Goal: Transaction & Acquisition: Purchase product/service

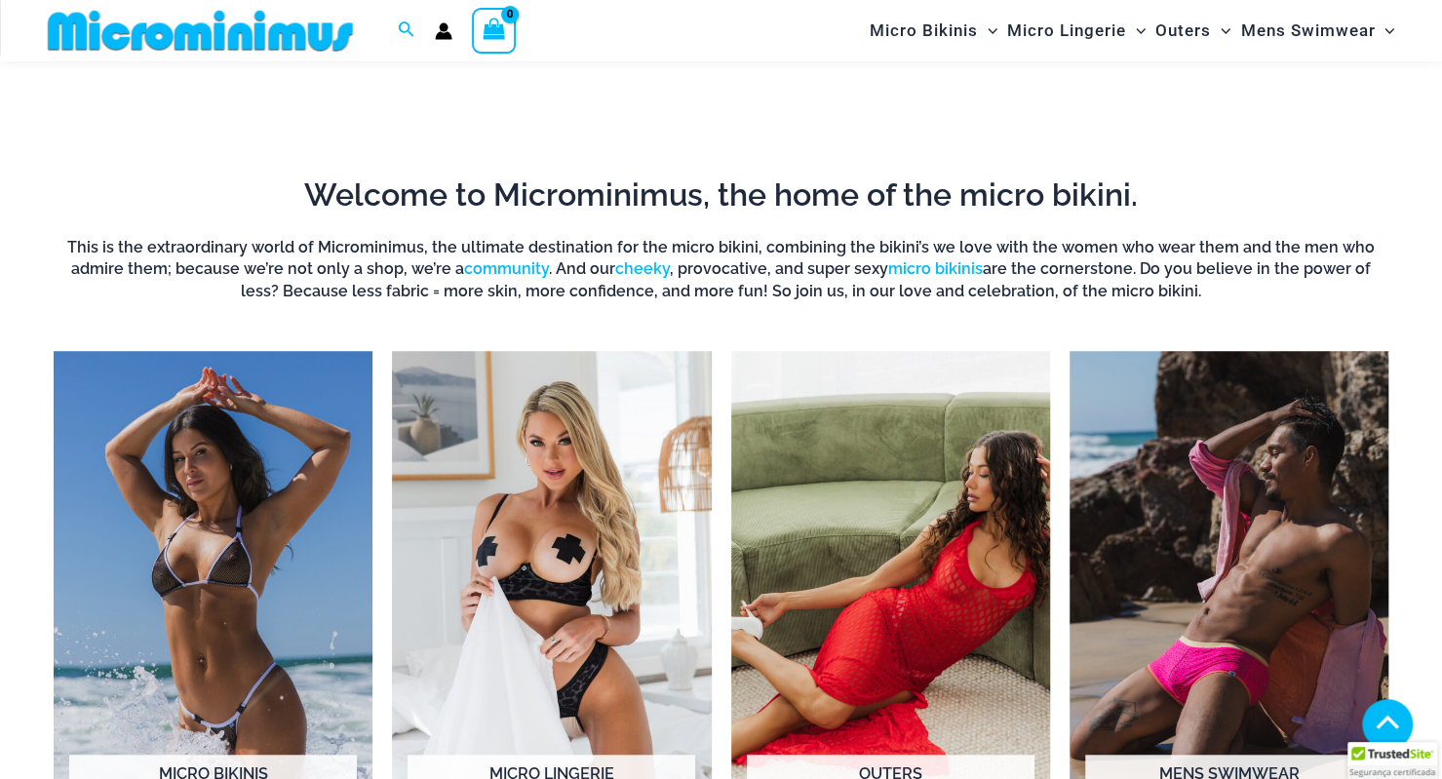
scroll to position [1346, 0]
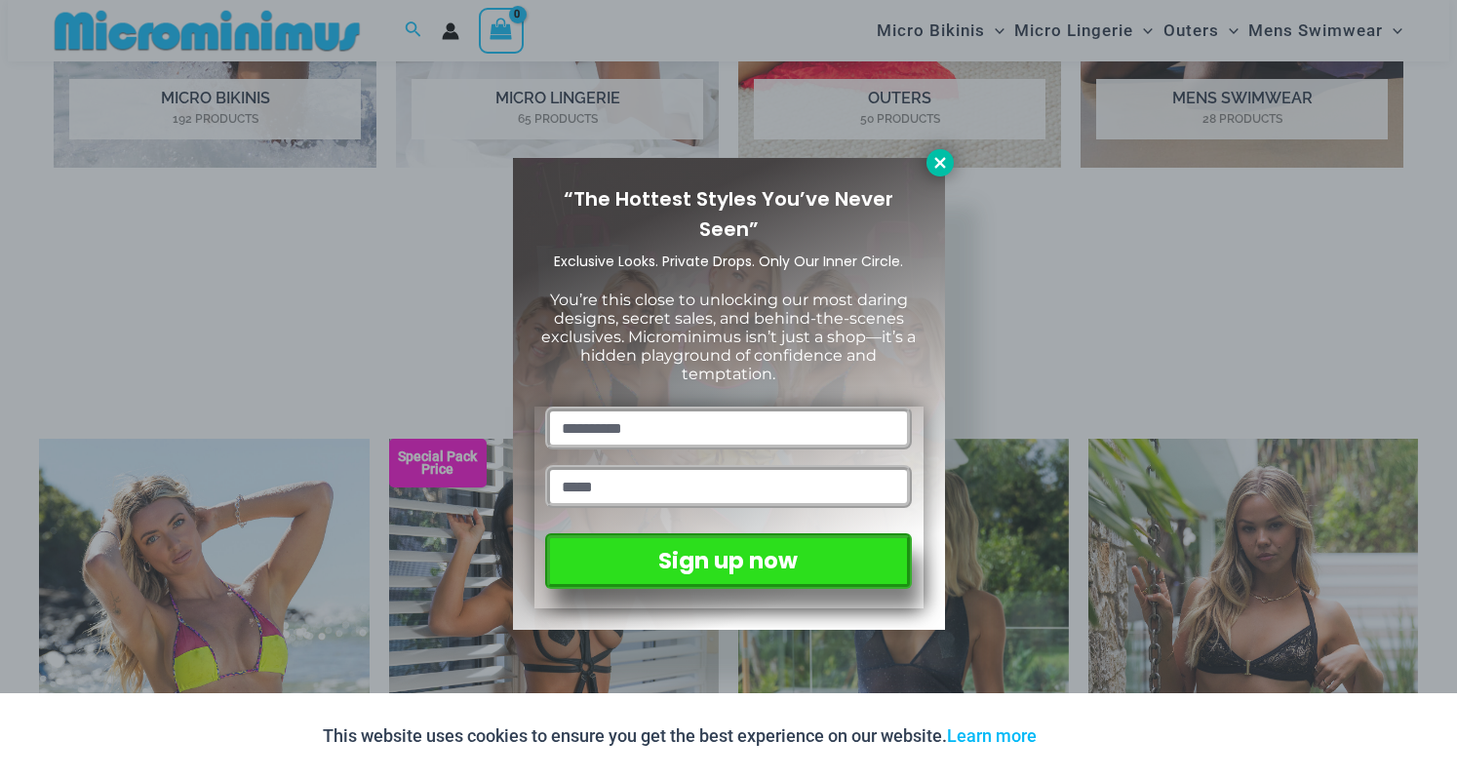
click at [934, 155] on icon at bounding box center [940, 163] width 18 height 18
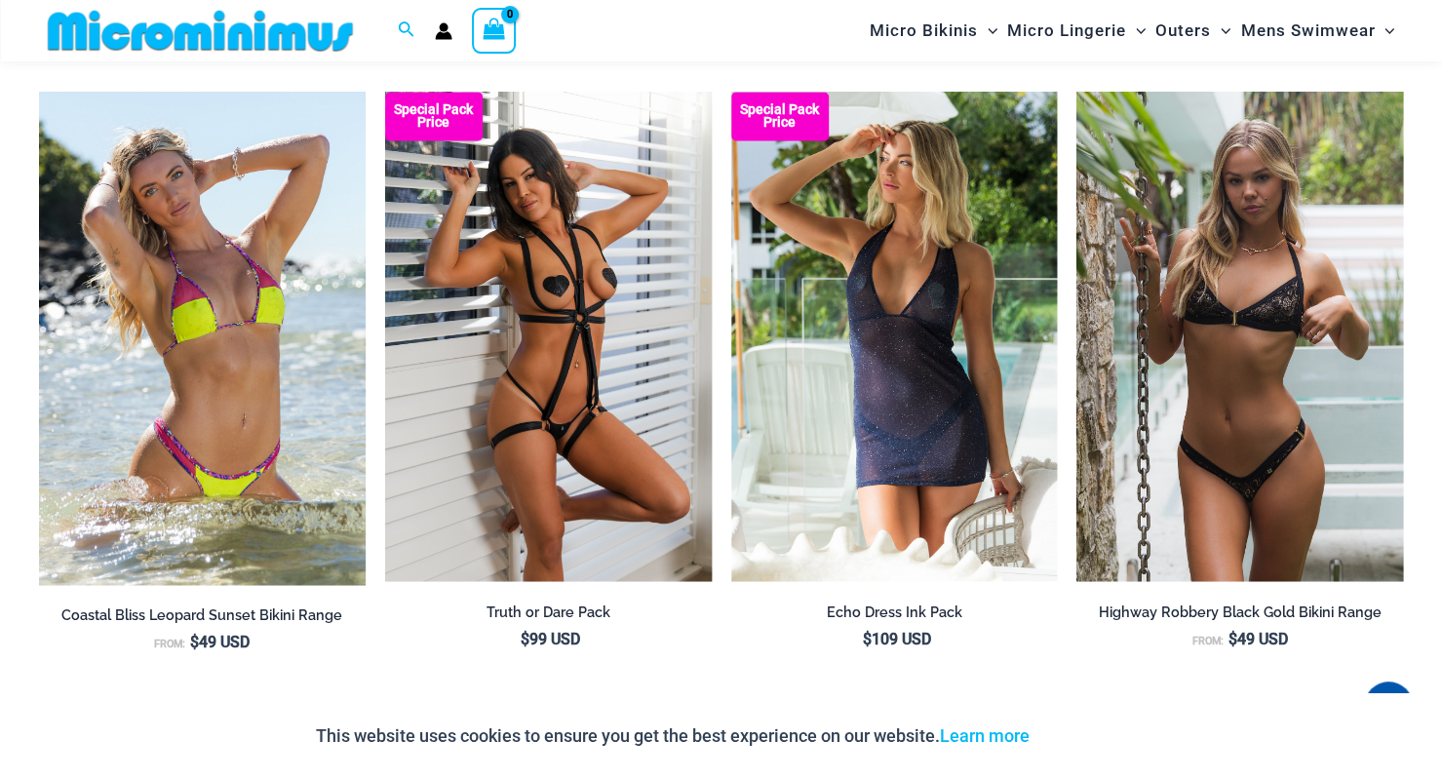
scroll to position [1654, 0]
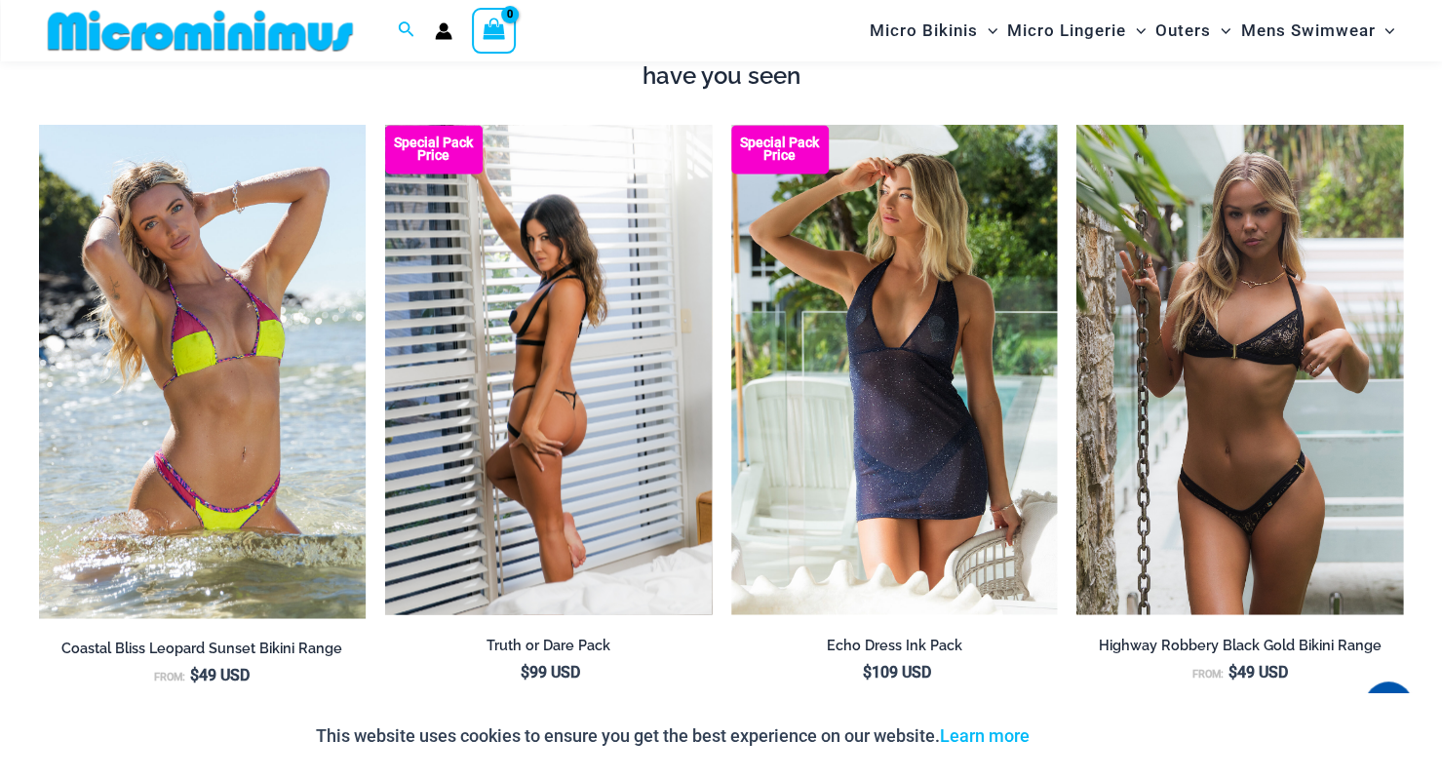
click at [552, 368] on img at bounding box center [548, 370] width 327 height 490
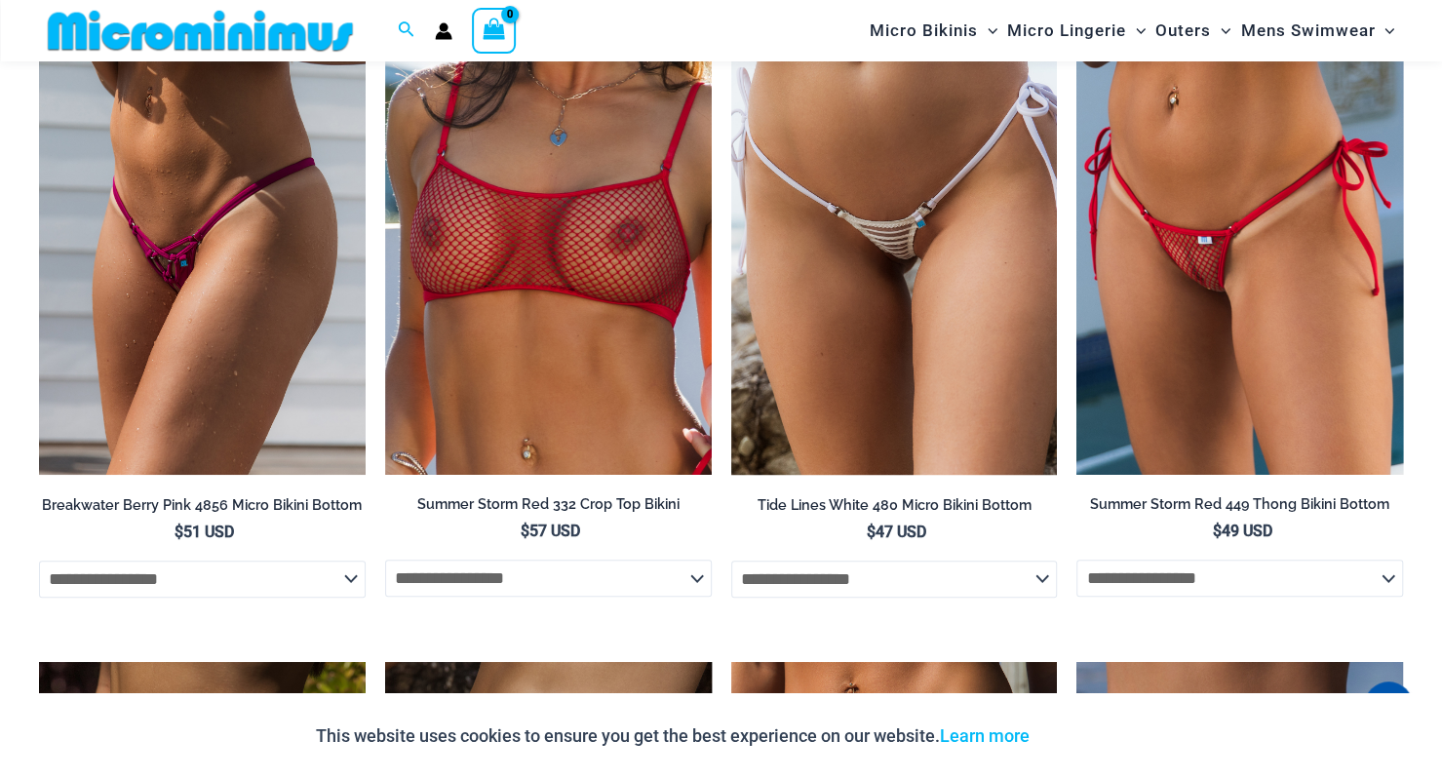
scroll to position [4910, 0]
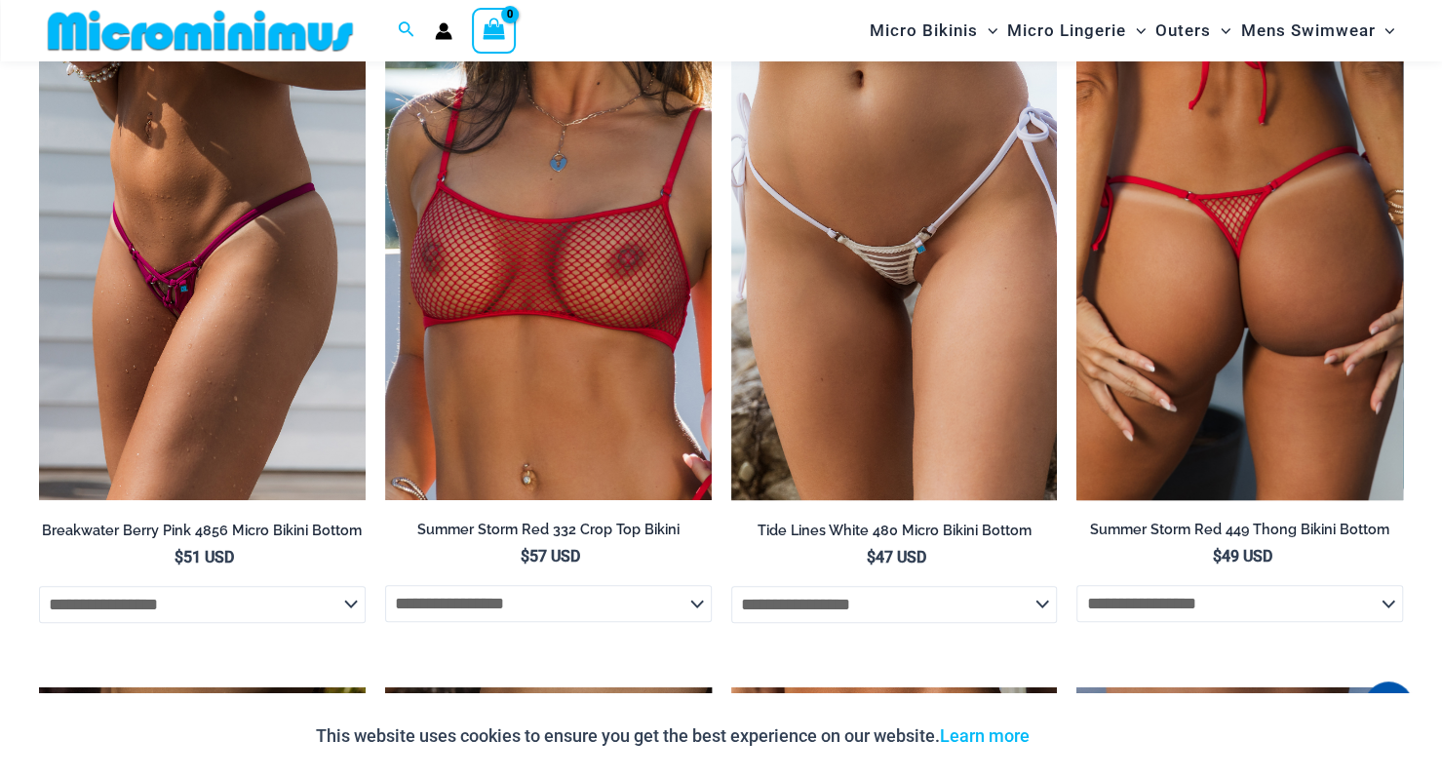
click at [1257, 215] on img at bounding box center [1240, 256] width 327 height 490
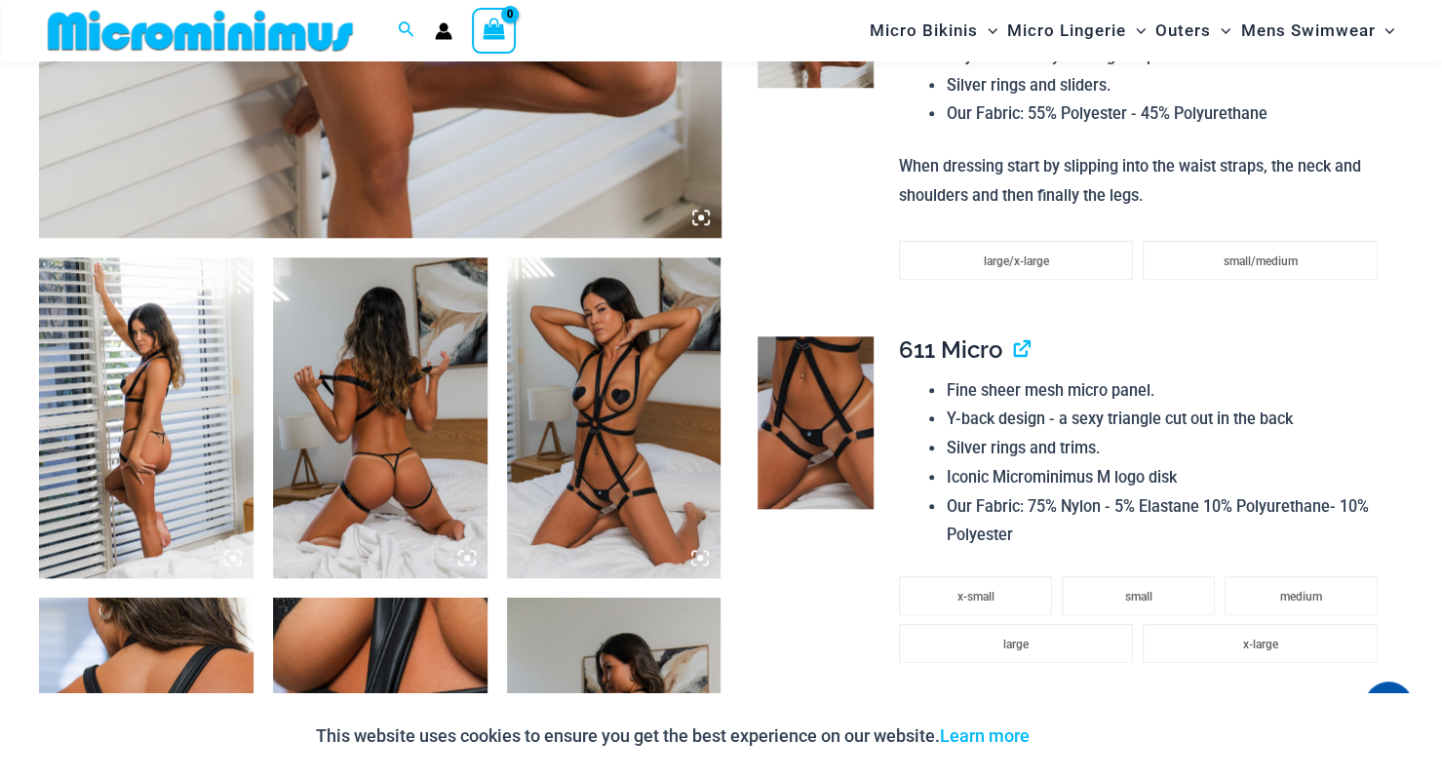
scroll to position [919, 0]
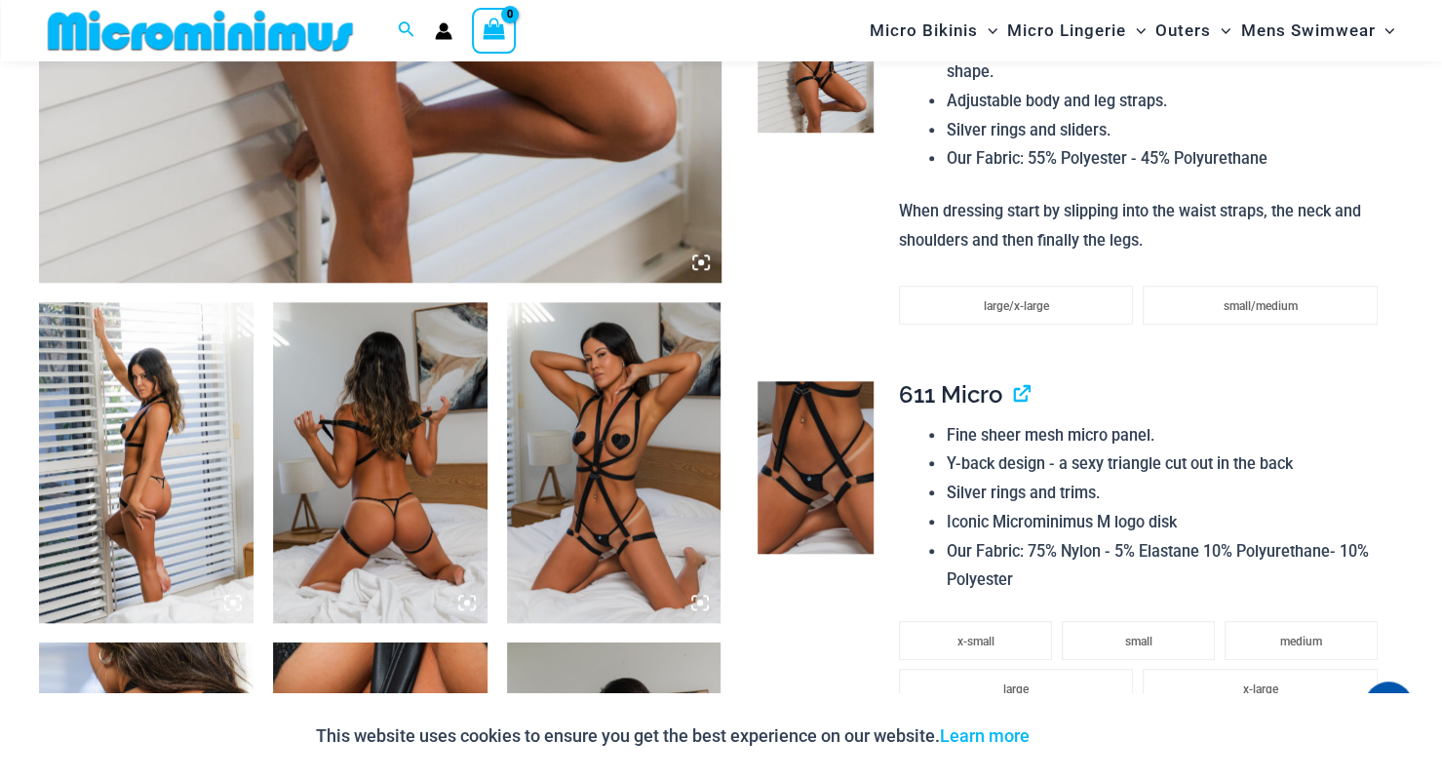
drag, startPoint x: 1451, startPoint y: 61, endPoint x: 1452, endPoint y: 168, distance: 106.3
click at [443, 461] on img at bounding box center [380, 463] width 215 height 322
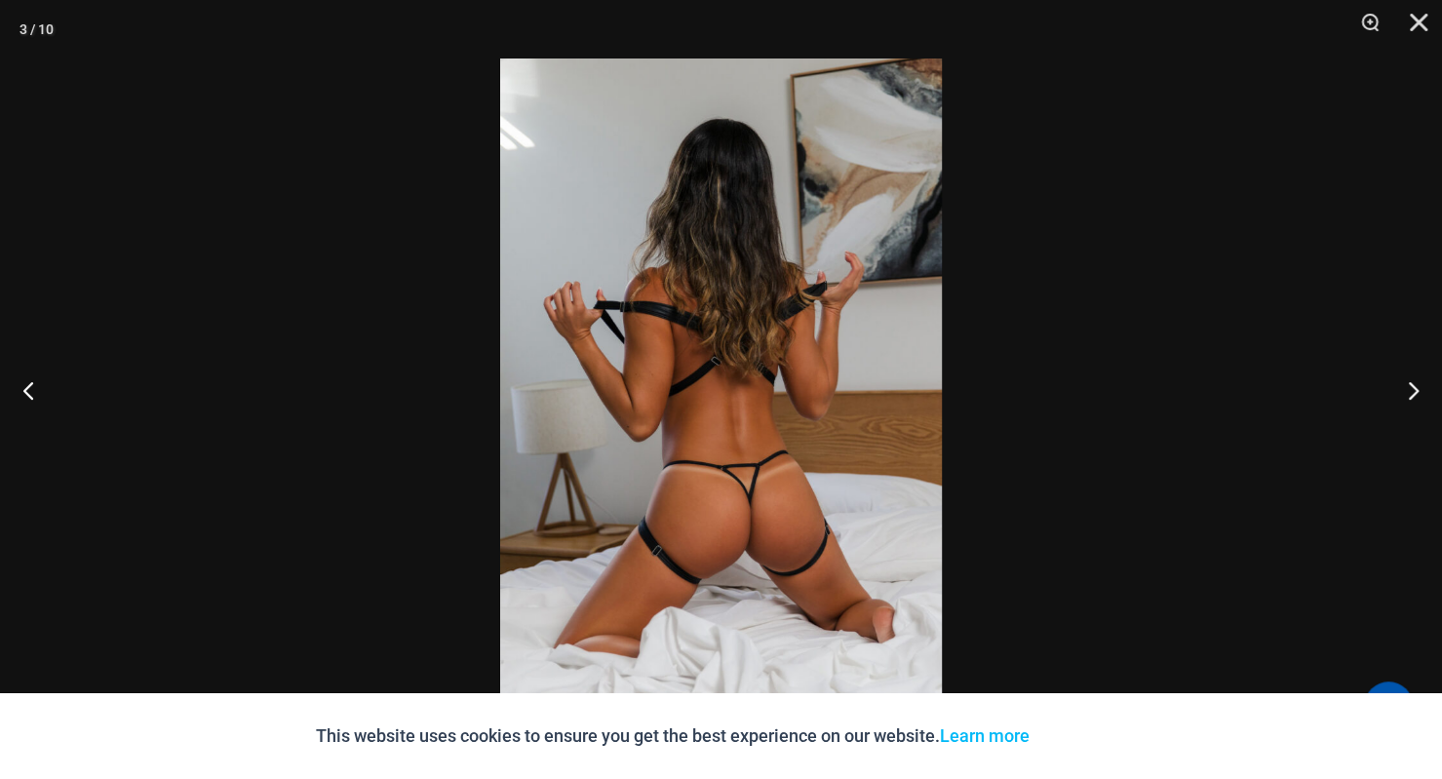
click at [825, 554] on img at bounding box center [721, 390] width 442 height 662
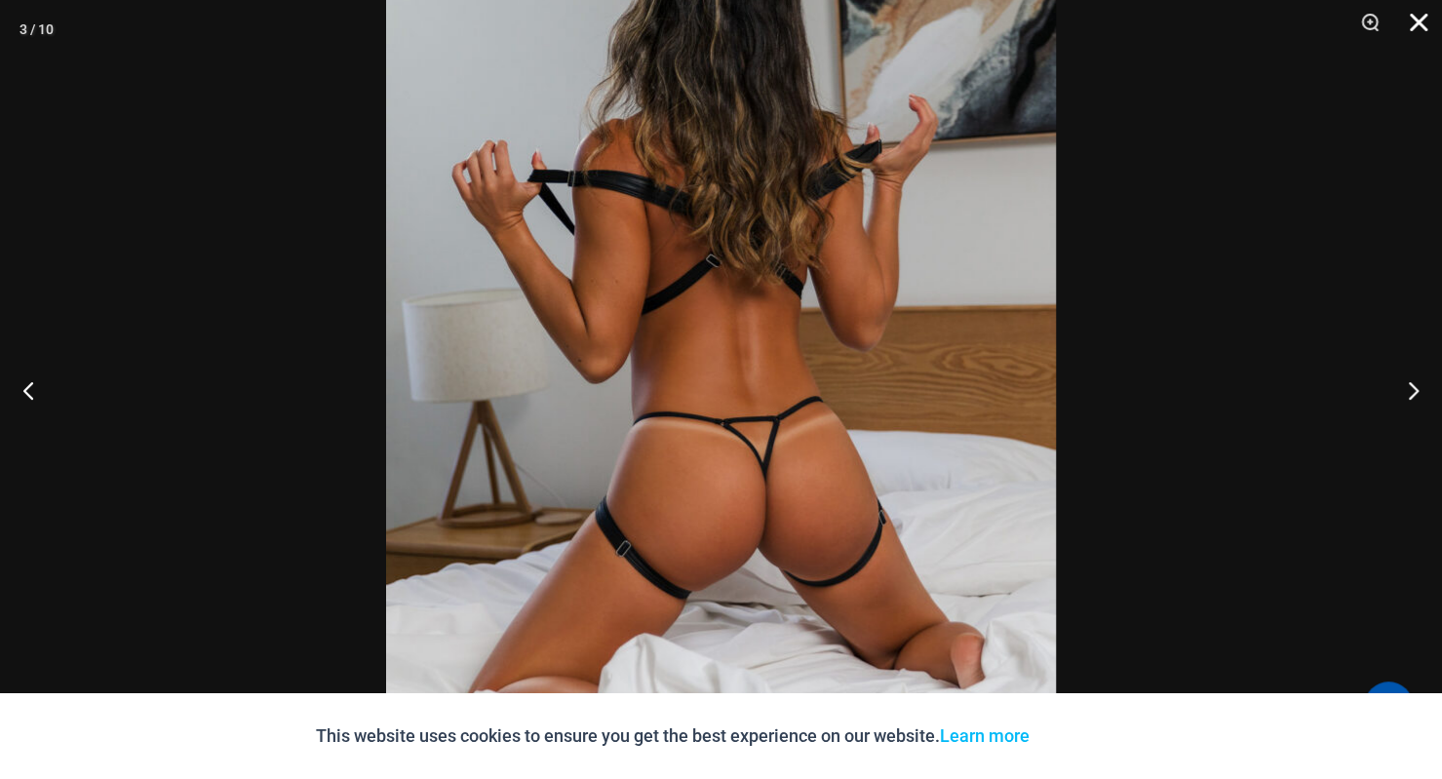
click at [1417, 16] on button "Close" at bounding box center [1412, 29] width 49 height 59
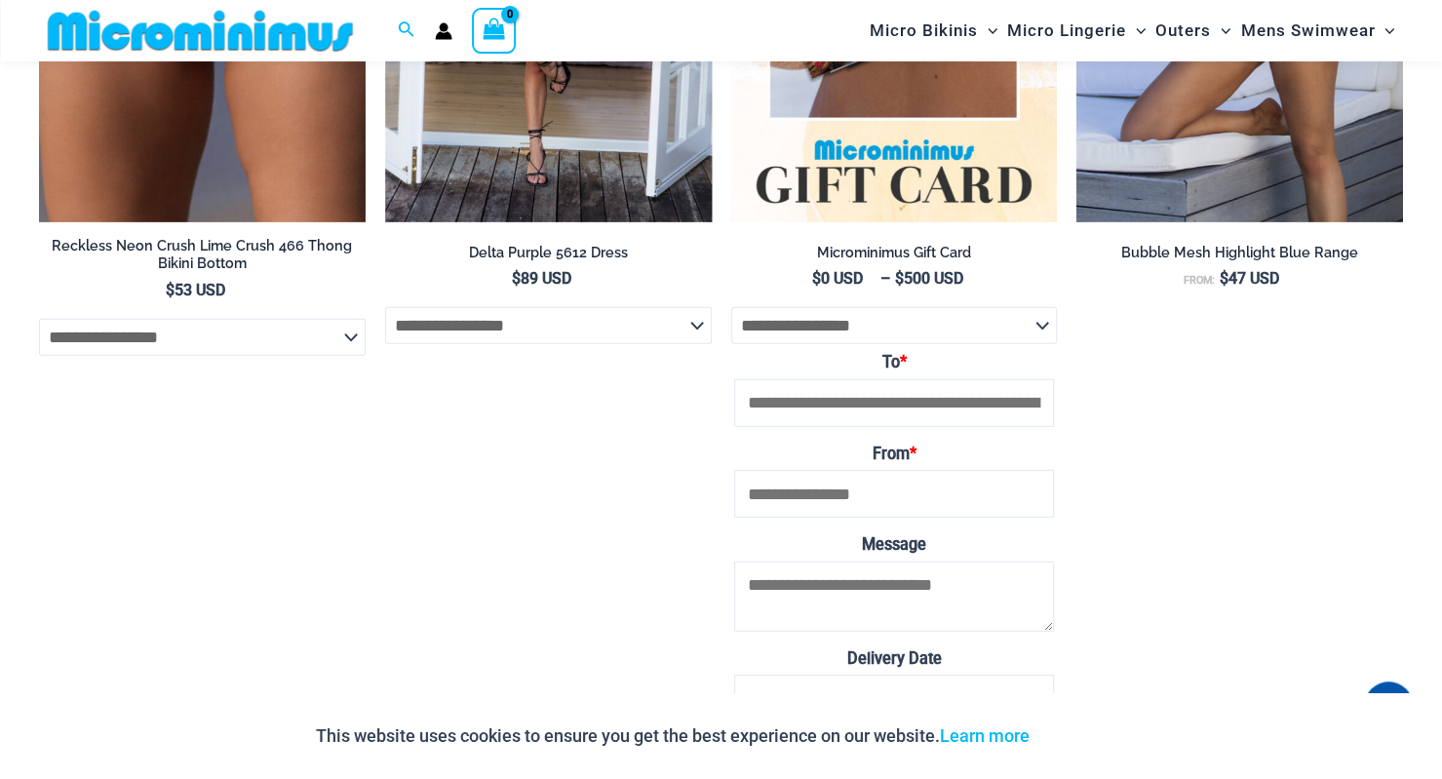
scroll to position [2976, 0]
